Goal: Transaction & Acquisition: Obtain resource

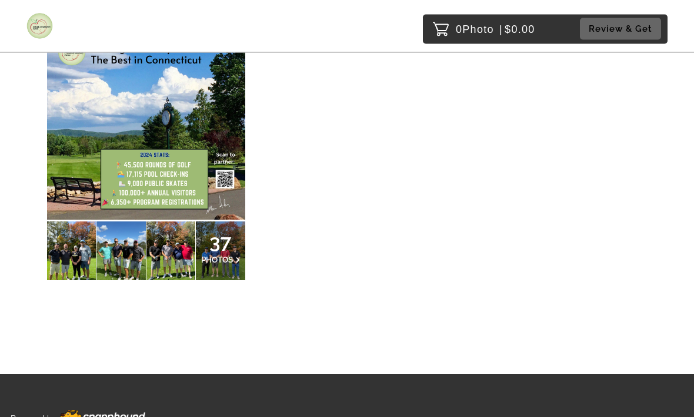
scroll to position [195, 0]
click at [108, 166] on img at bounding box center [146, 121] width 198 height 198
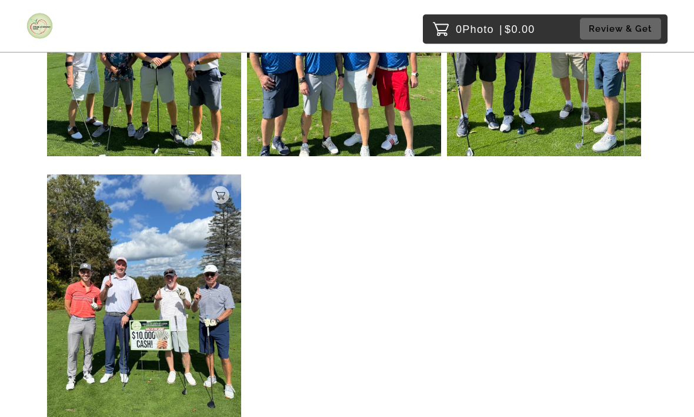
scroll to position [901, 0]
click at [173, 329] on img at bounding box center [144, 304] width 194 height 259
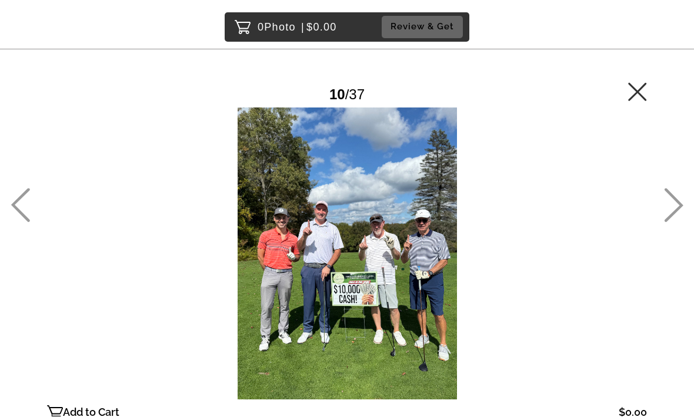
click at [638, 88] on icon at bounding box center [637, 92] width 19 height 19
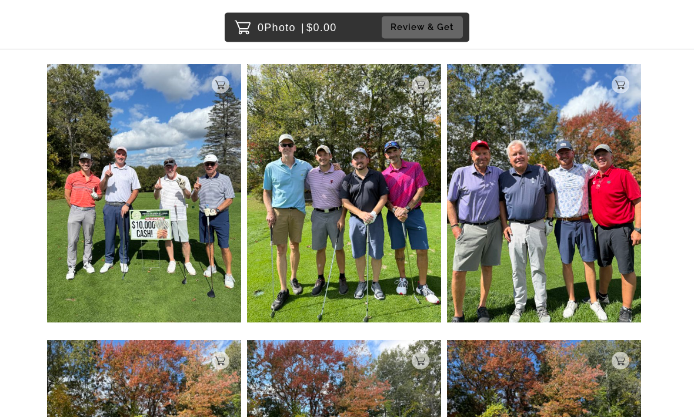
scroll to position [1029, 0]
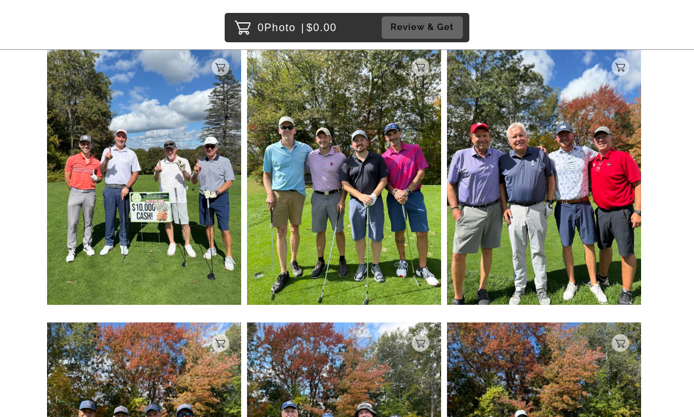
click at [187, 240] on img at bounding box center [144, 175] width 194 height 259
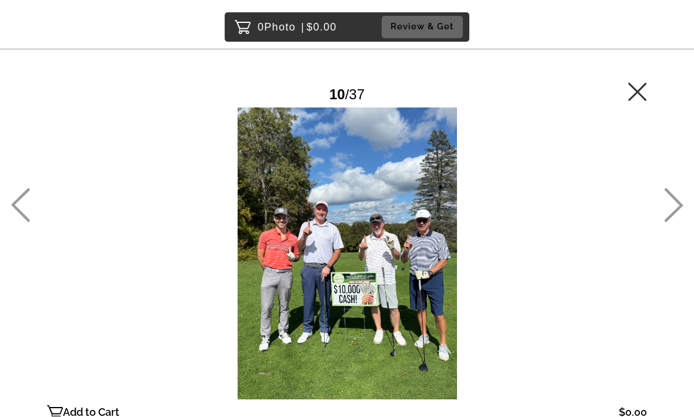
click at [403, 258] on div at bounding box center [347, 254] width 600 height 292
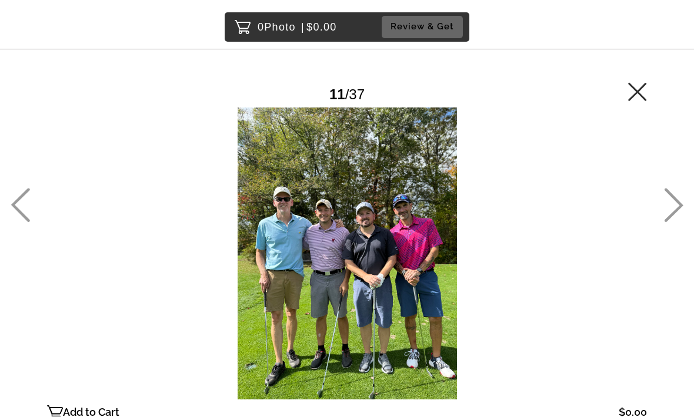
click at [29, 223] on icon at bounding box center [20, 206] width 19 height 34
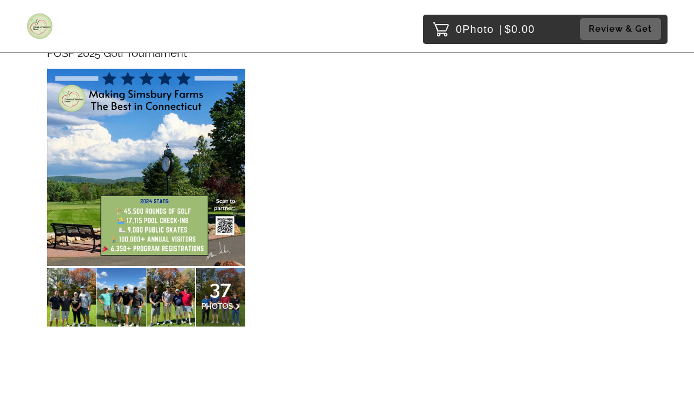
scroll to position [148, 0]
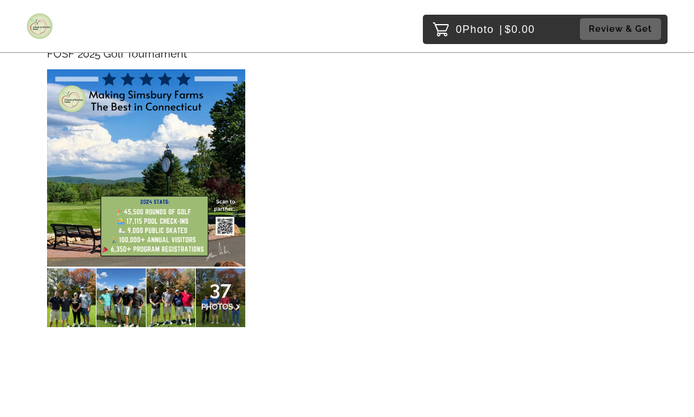
click at [212, 303] on span "PHOTOS" at bounding box center [217, 306] width 32 height 9
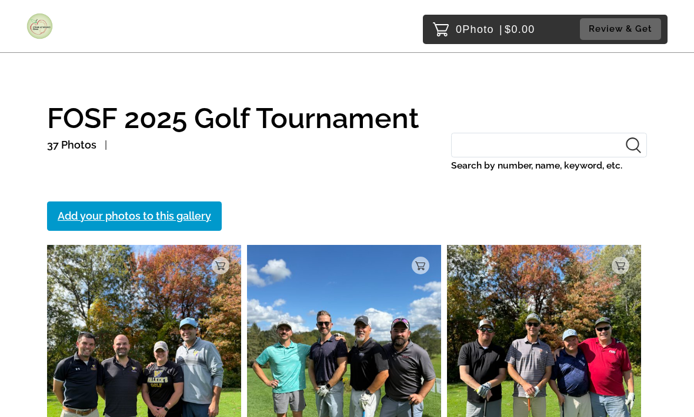
click at [417, 260] on div "Add to Cart" at bounding box center [420, 266] width 18 height 18
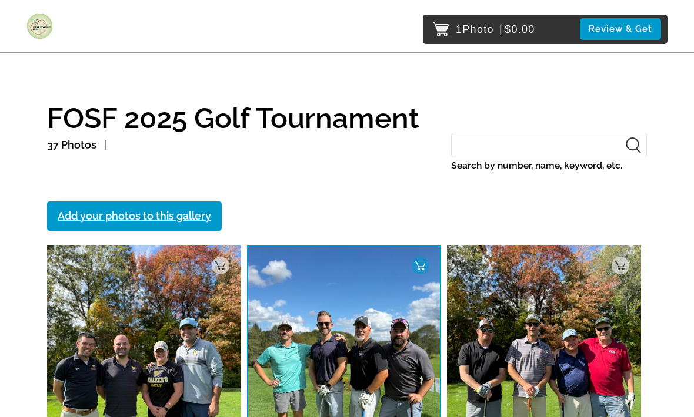
click at [411, 266] on circle at bounding box center [420, 266] width 18 height 18
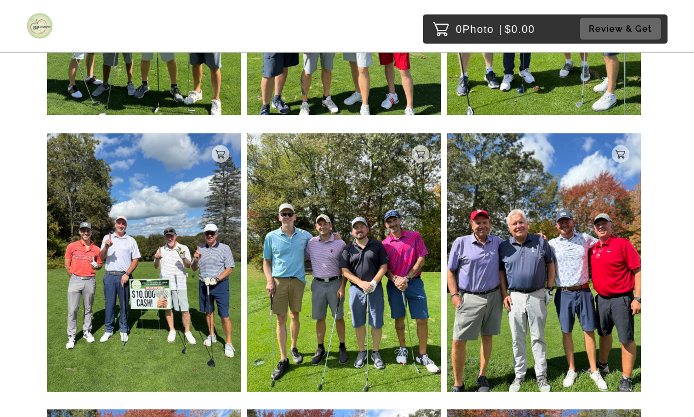
scroll to position [942, 0]
click at [229, 152] on p "Add to Cart" at bounding box center [229, 154] width 0 height 8
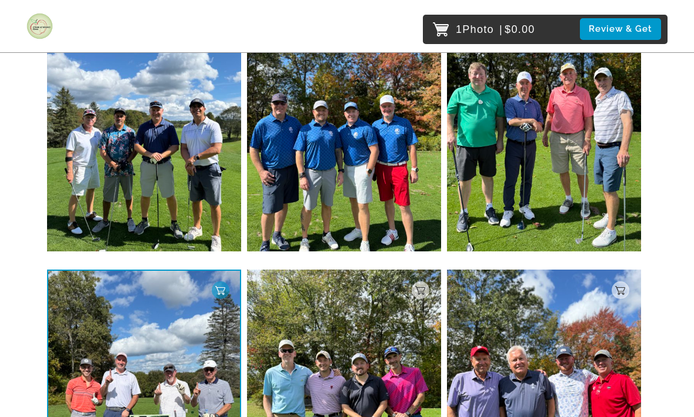
scroll to position [807, 0]
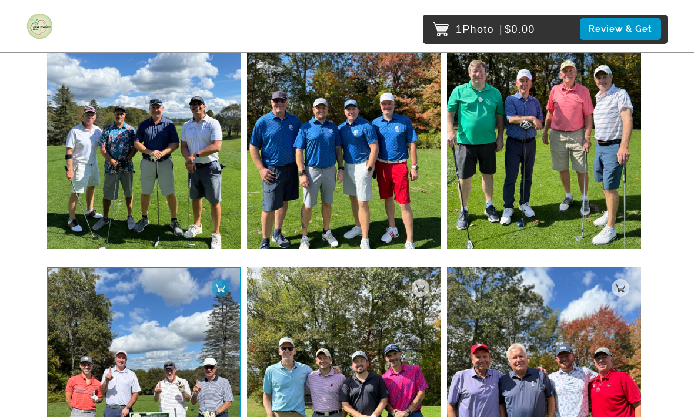
click at [627, 28] on button "Review & Get" at bounding box center [620, 29] width 81 height 22
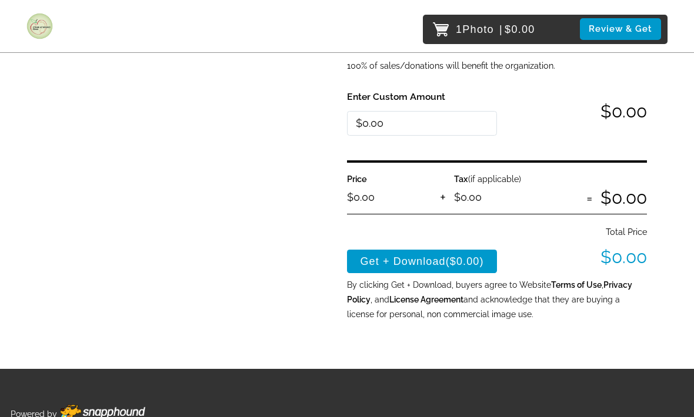
scroll to position [380, 0]
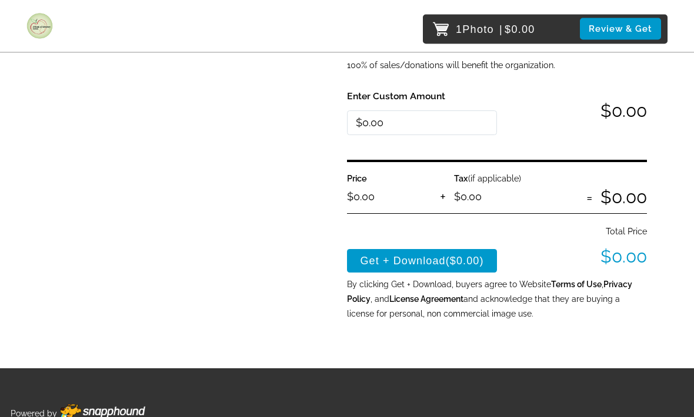
click at [424, 255] on button "Get + Download ($0.00)" at bounding box center [422, 262] width 150 height 24
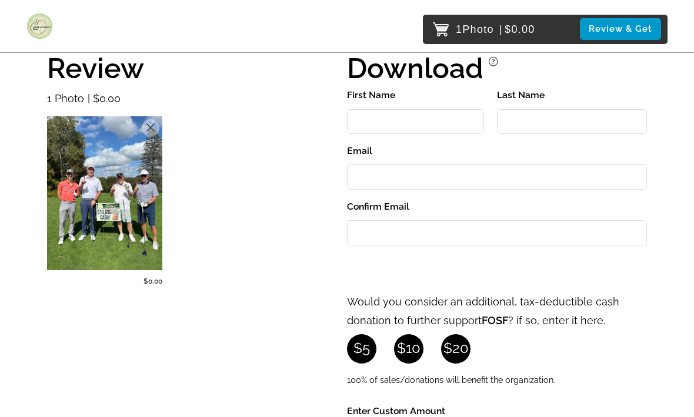
scroll to position [0, 0]
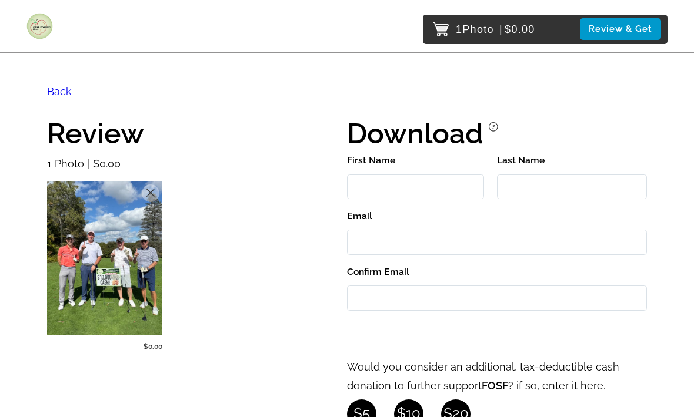
click at [369, 191] on input "First Name" at bounding box center [415, 187] width 137 height 25
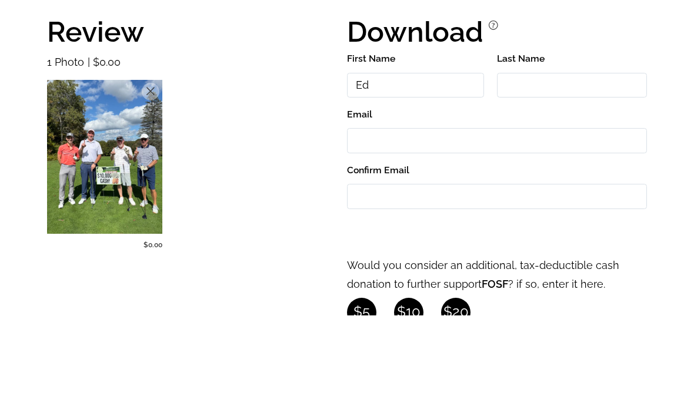
type input "Ed"
click at [511, 175] on input "Last Name" at bounding box center [572, 187] width 150 height 25
type input "Gunning"
click at [386, 230] on input "Email" at bounding box center [497, 242] width 300 height 25
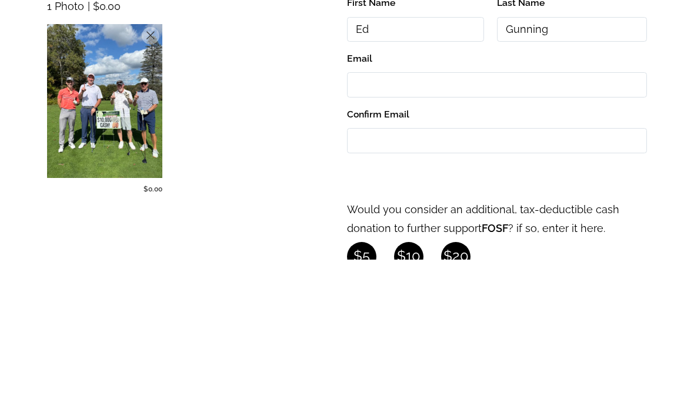
type input "E"
type input "ejgun1@gmail.com"
click at [429, 286] on input "Confirm Email" at bounding box center [497, 298] width 300 height 25
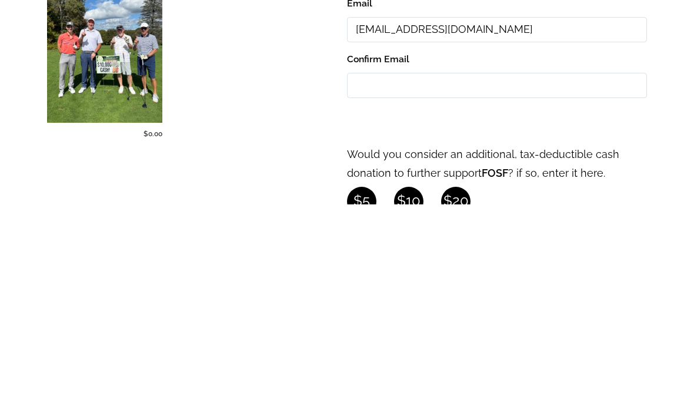
type input "E"
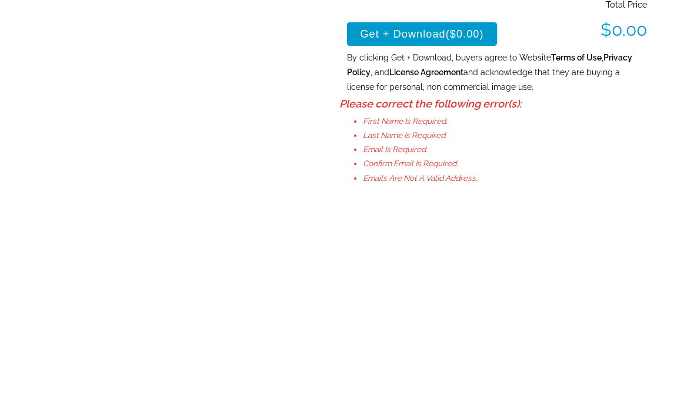
scroll to position [399, 0]
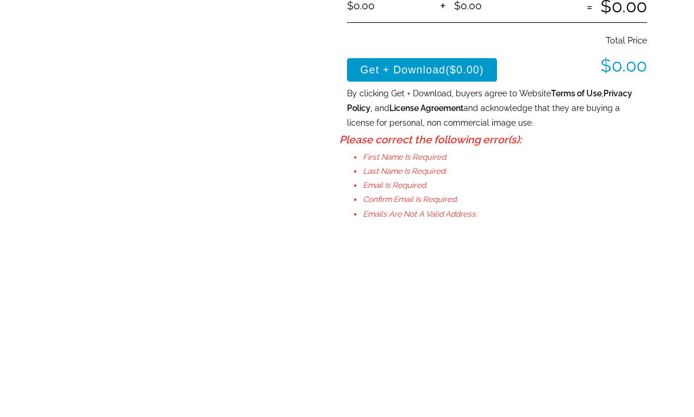
type input "ejgun1@gmail.com"
click at [410, 231] on button "Get + Download ($0.00)" at bounding box center [422, 243] width 150 height 24
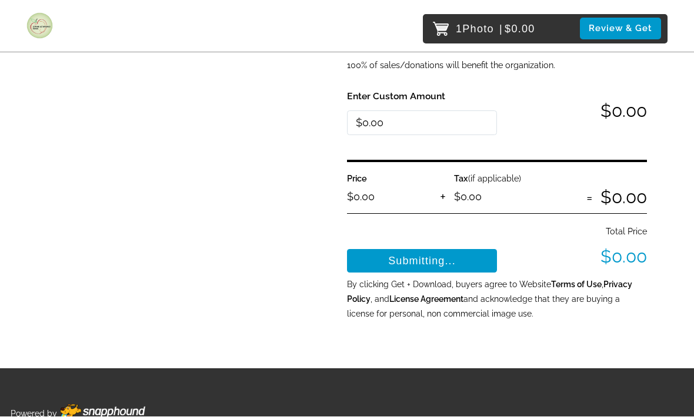
scroll to position [380, 0]
